Goal: Information Seeking & Learning: Find specific fact

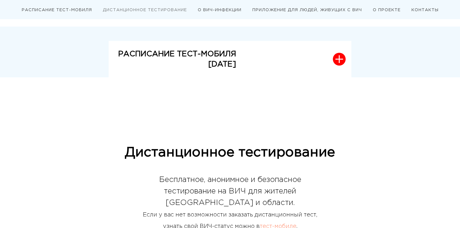
scroll to position [166, 0]
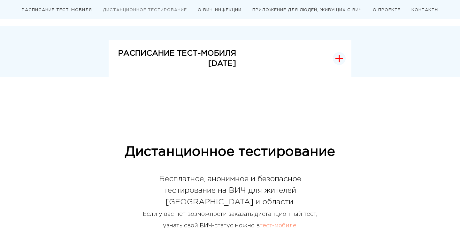
click at [157, 65] on p "[DATE]" at bounding box center [177, 63] width 118 height 10
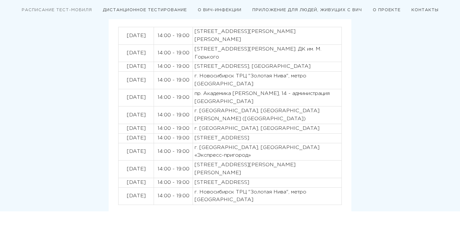
scroll to position [218, 0]
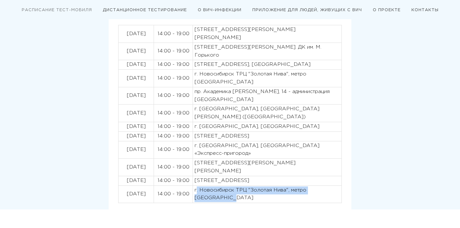
drag, startPoint x: 219, startPoint y: 201, endPoint x: 197, endPoint y: 191, distance: 23.4
click at [197, 191] on p "г. Новосибирск ТРЦ "Золотая Нива", метро [GEOGRAPHIC_DATA]" at bounding box center [266, 194] width 145 height 16
click at [265, 180] on p "[STREET_ADDRESS]" at bounding box center [266, 181] width 145 height 8
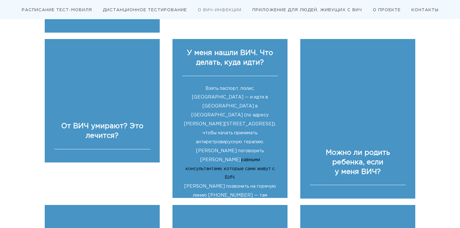
scroll to position [982, 0]
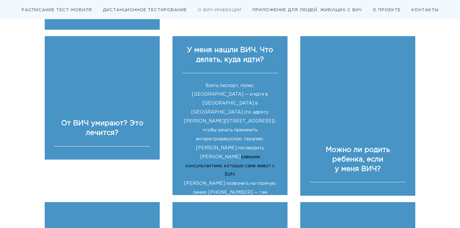
click at [214, 115] on div "Взять паспорт, полис, [GEOGRAPHIC_DATA] — и идти в [GEOGRAPHIC_DATA] в [GEOGRAP…" at bounding box center [230, 145] width 96 height 145
click at [235, 155] on link "равными консультантами, которые сами живут с ВИЧ" at bounding box center [230, 166] width 89 height 22
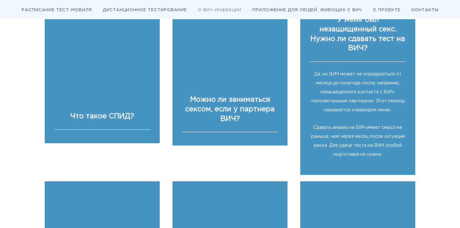
scroll to position [1179, 0]
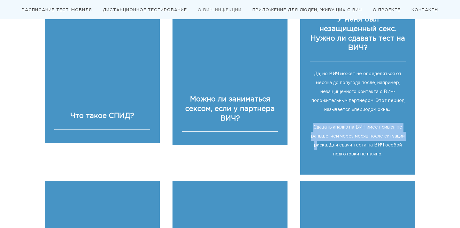
drag, startPoint x: 312, startPoint y: 123, endPoint x: 317, endPoint y: 148, distance: 25.5
click at [317, 148] on div "Да, но ВИЧ может не определяться от месяца до полугода после, например, незащищ…" at bounding box center [358, 111] width 96 height 100
click at [340, 125] on span "Сдавать анализ на ВИЧ имеет смысл не раньше, чем через месяц после ситуации рис…" at bounding box center [358, 140] width 94 height 31
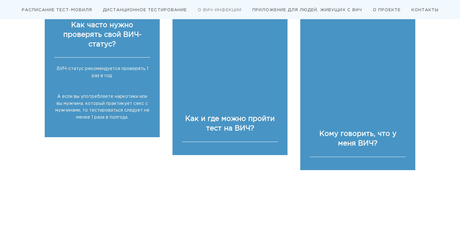
scroll to position [1349, 0]
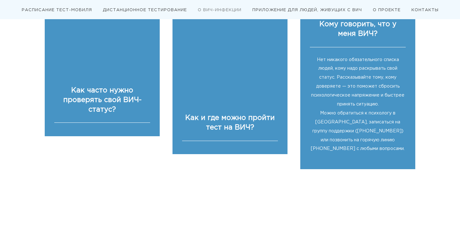
click at [333, 78] on span "Нет никакого обязательного списка людей, кому надо раскрывать свой статус. Расс…" at bounding box center [357, 82] width 93 height 48
